Goal: Find specific page/section: Find specific page/section

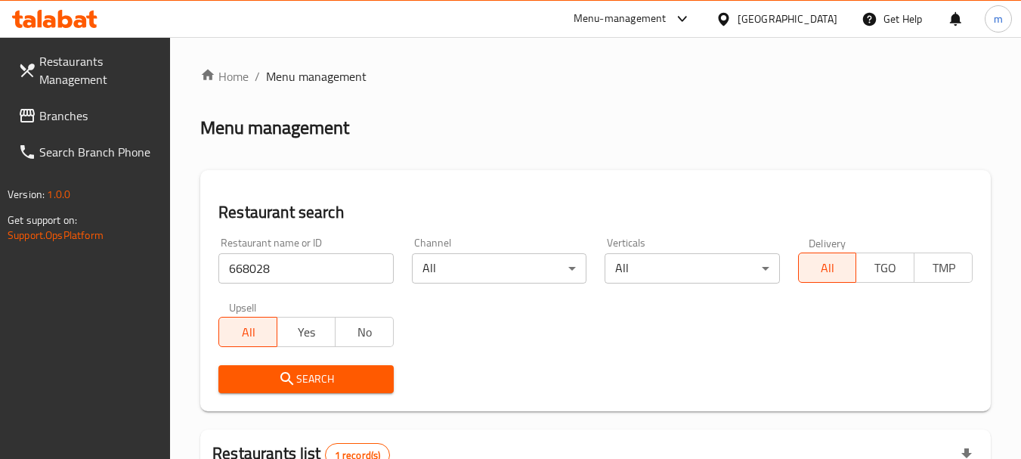
click at [728, 18] on icon at bounding box center [723, 18] width 11 height 13
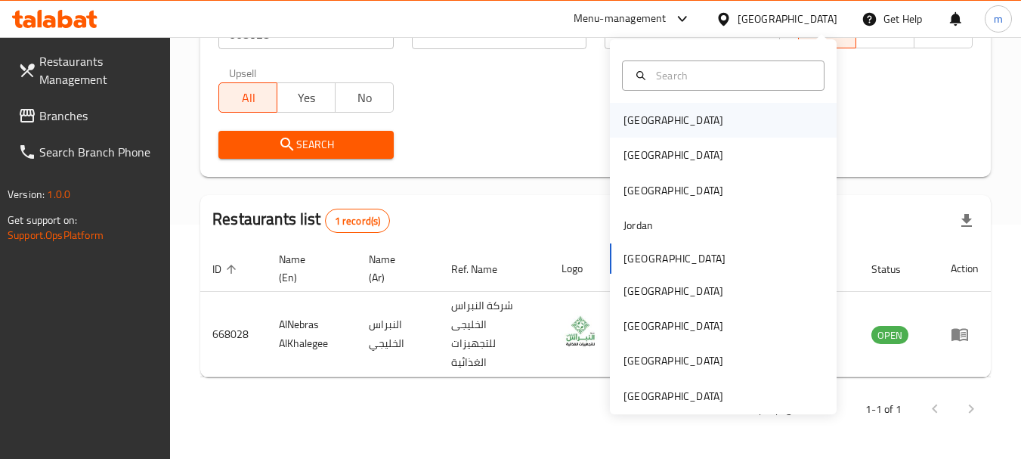
scroll to position [234, 0]
click at [712, 286] on div "[GEOGRAPHIC_DATA]" at bounding box center [723, 291] width 227 height 35
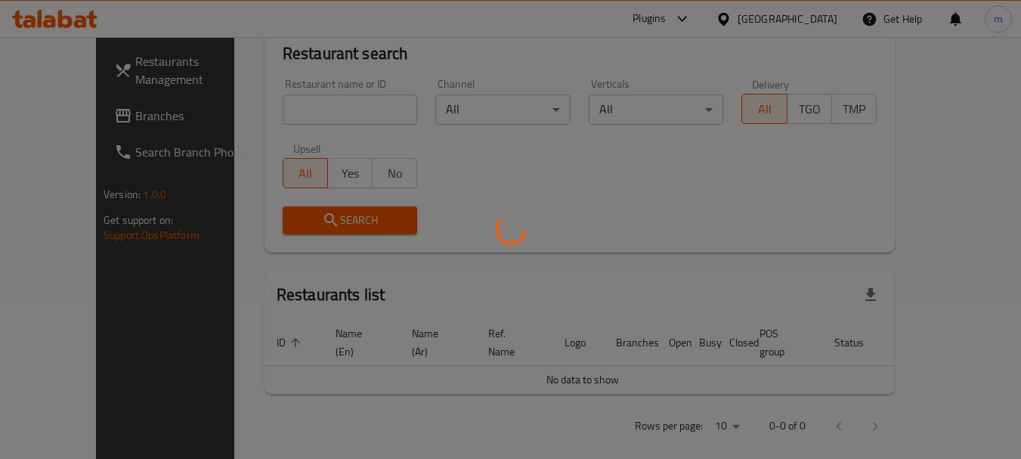
scroll to position [234, 0]
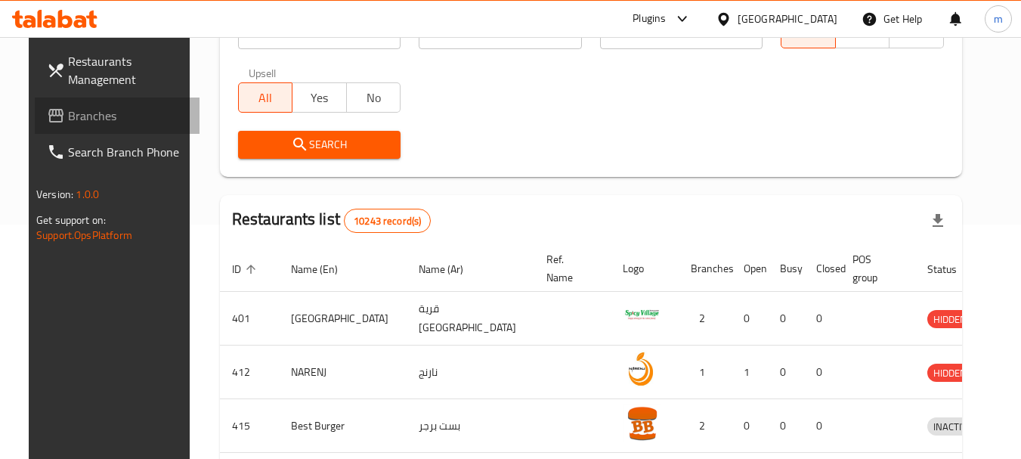
click at [104, 114] on span "Branches" at bounding box center [127, 116] width 119 height 18
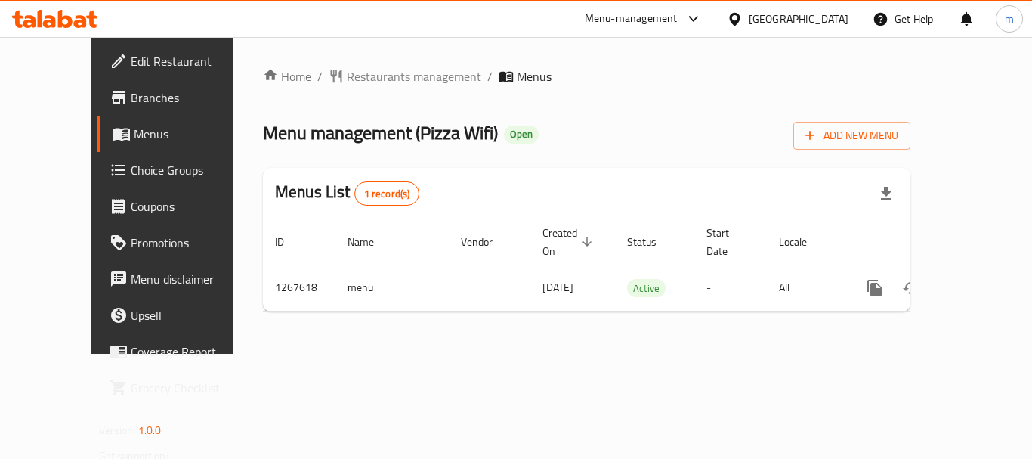
click at [376, 70] on span "Restaurants management" at bounding box center [414, 76] width 135 height 18
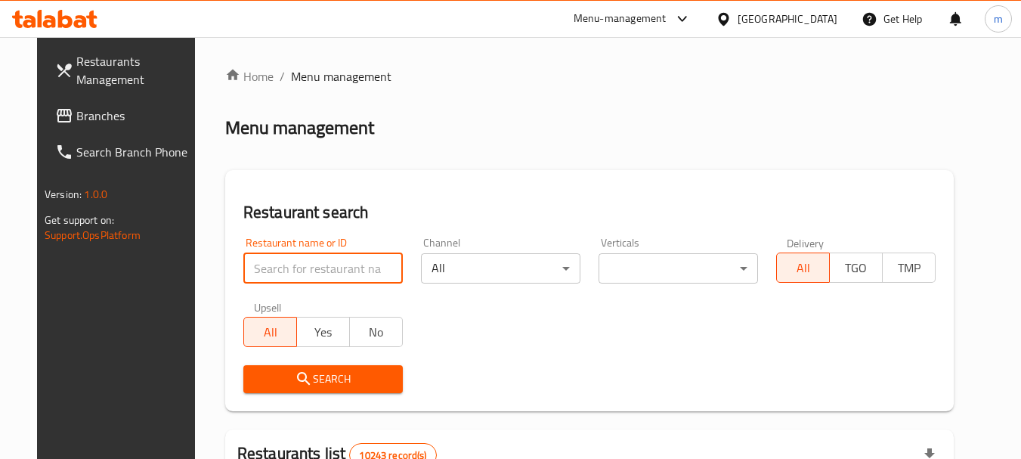
click at [264, 266] on input "search" at bounding box center [322, 268] width 159 height 30
paste input "687725"
type input "687725"
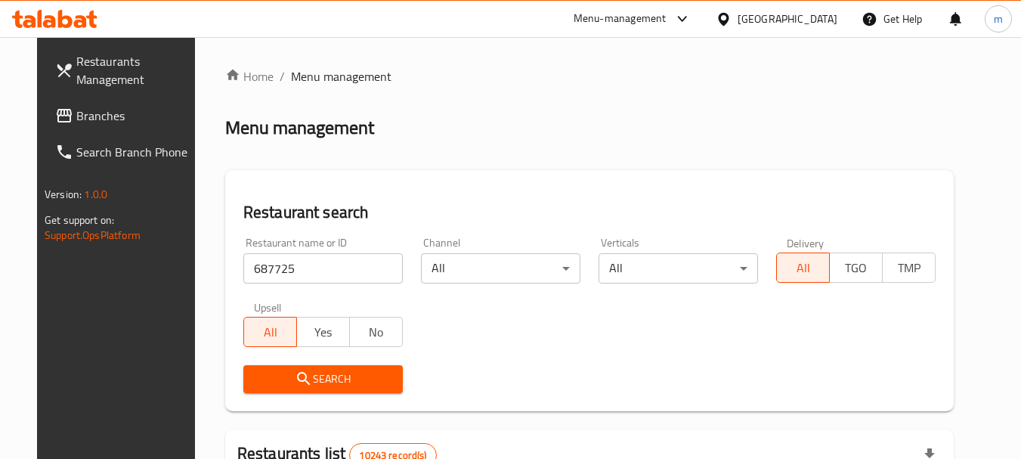
click at [298, 376] on span "Search" at bounding box center [322, 379] width 135 height 19
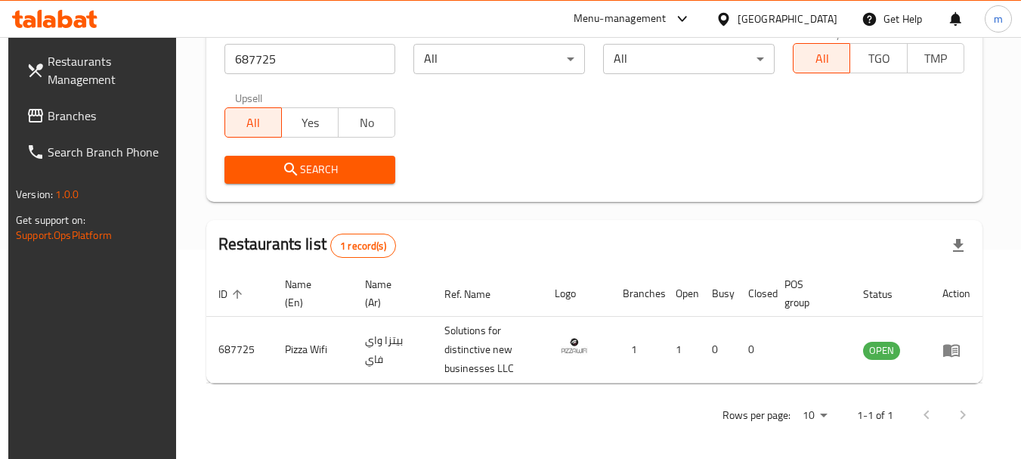
scroll to position [215, 0]
